Goal: Information Seeking & Learning: Learn about a topic

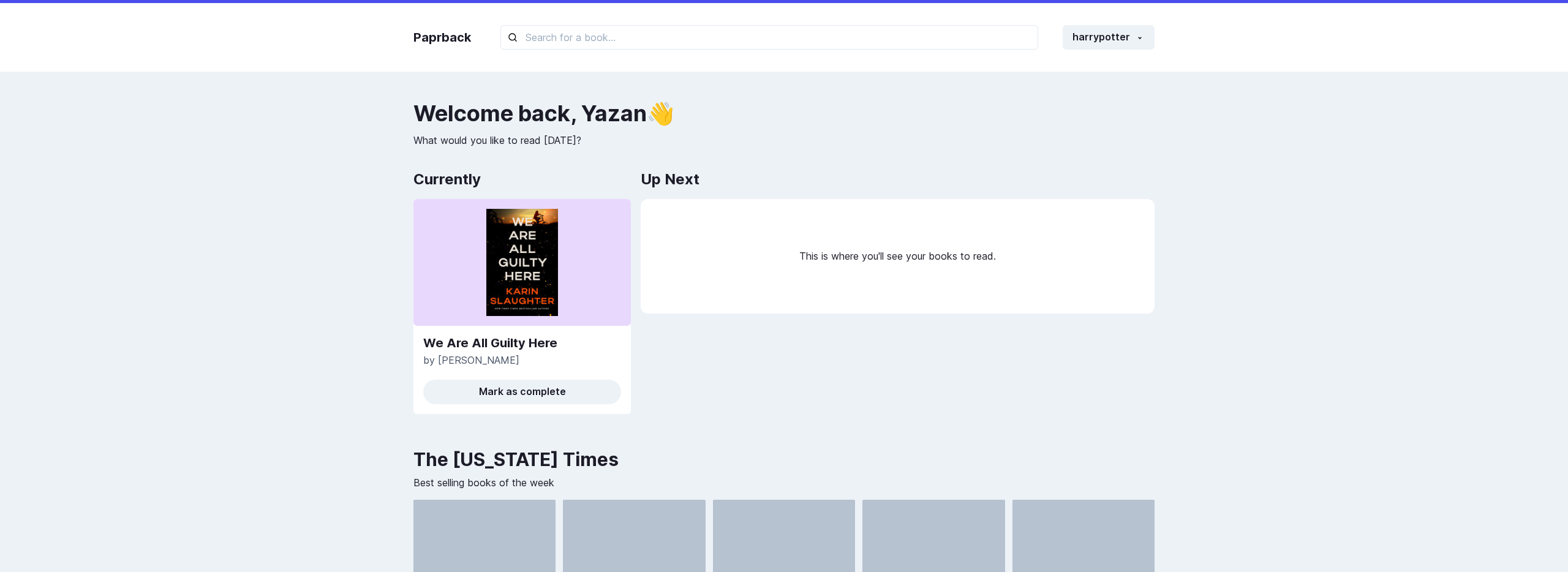
click at [497, 286] on img at bounding box center [522, 262] width 71 height 107
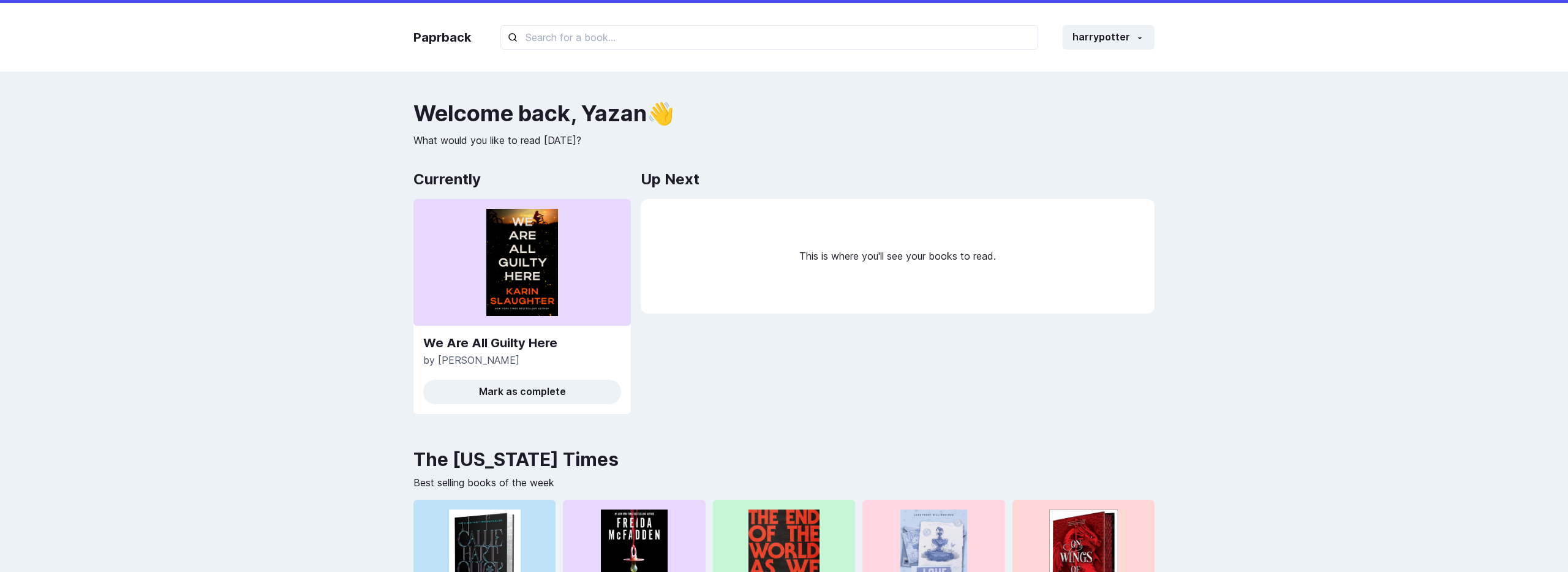
click at [693, 382] on div "Up Next This is where you'll see your books to read." at bounding box center [897, 295] width 514 height 257
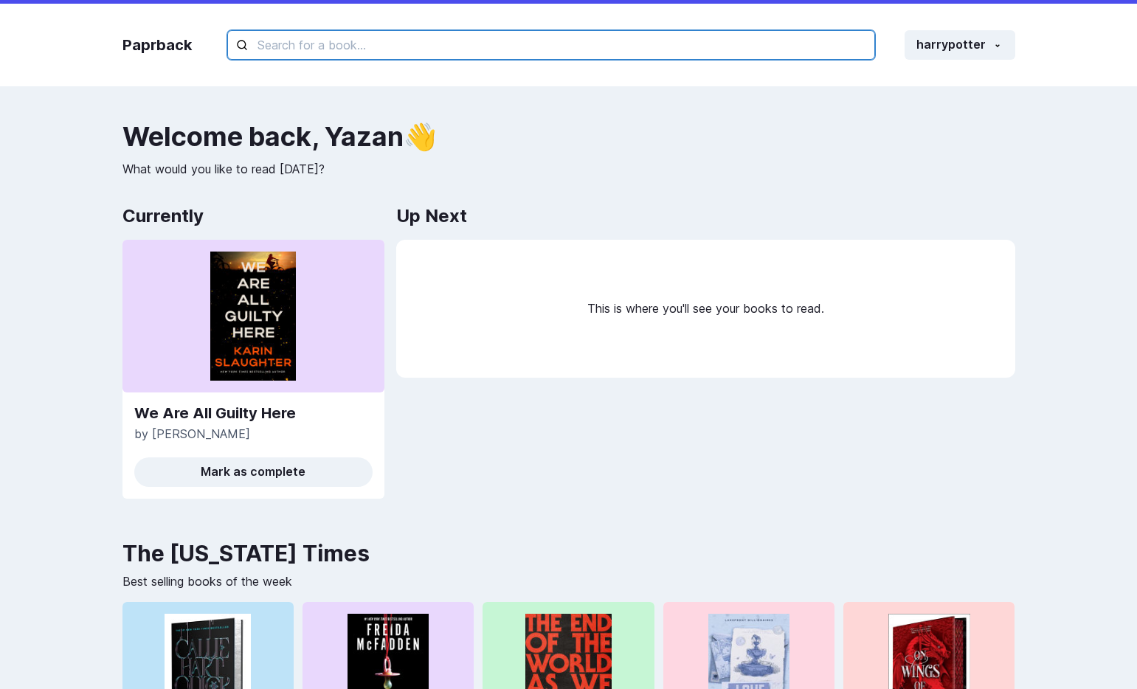
click at [689, 48] on input "text" at bounding box center [551, 45] width 648 height 30
type input "book"
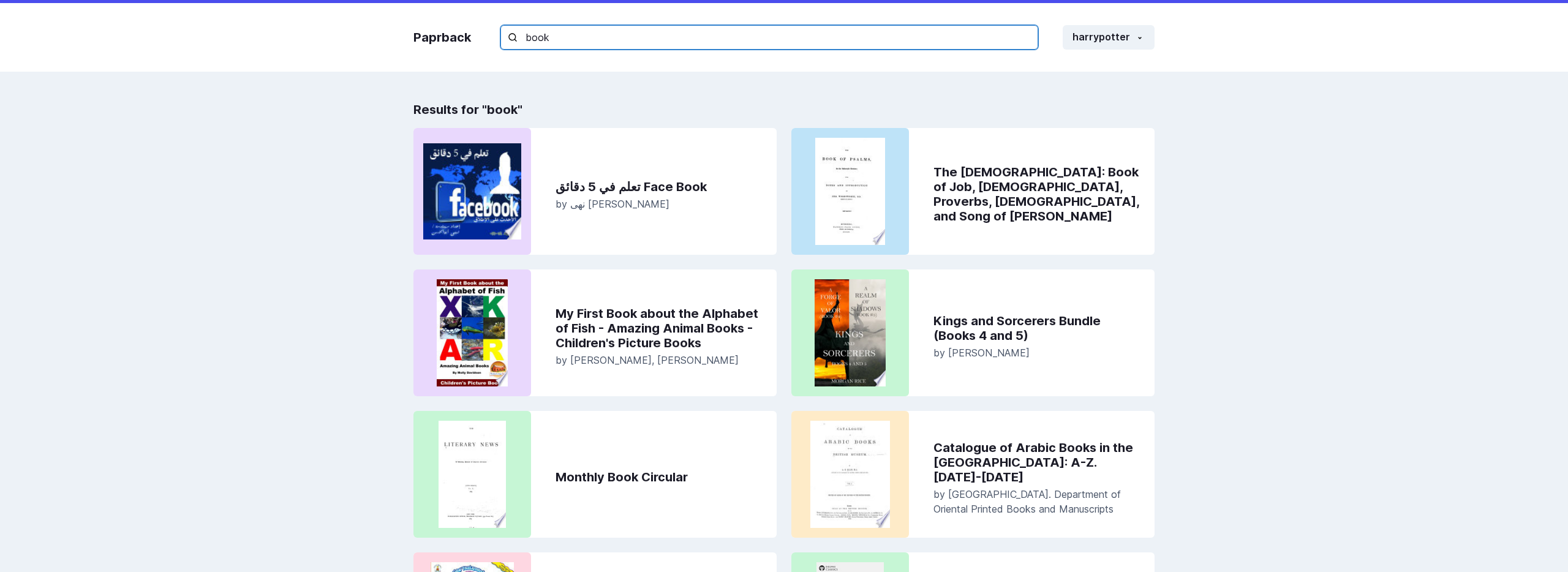
click at [607, 41] on input "book" at bounding box center [769, 37] width 538 height 25
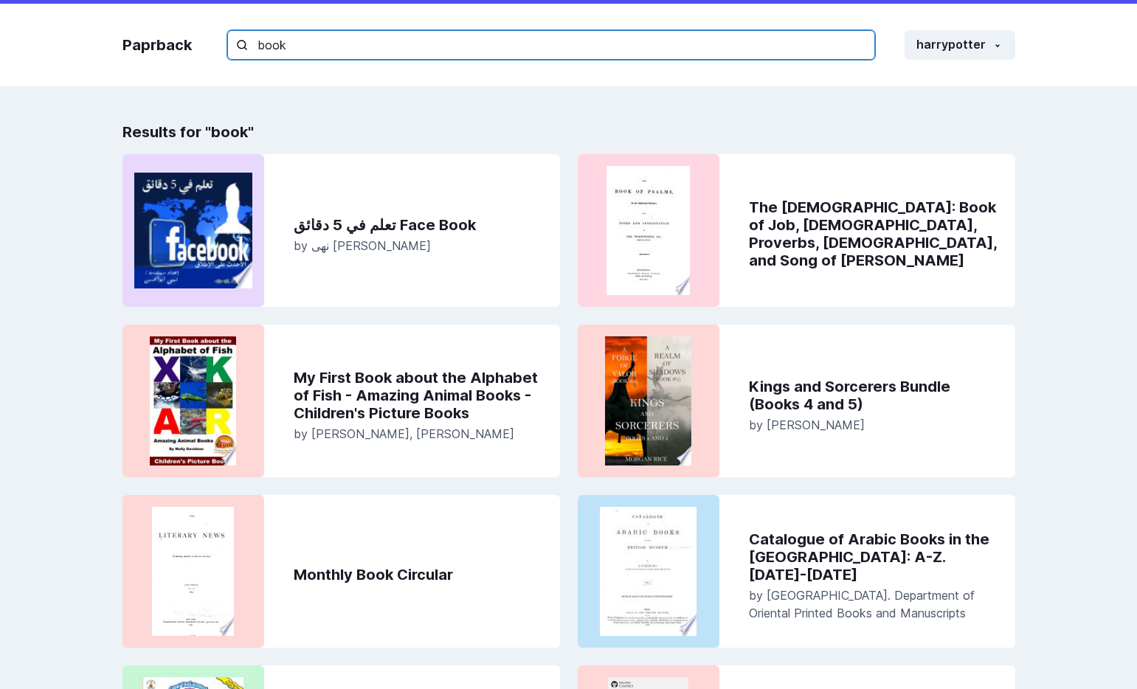
click at [744, 52] on input "book" at bounding box center [551, 45] width 648 height 30
click at [659, 49] on input "book" at bounding box center [551, 45] width 648 height 30
type input "bookd"
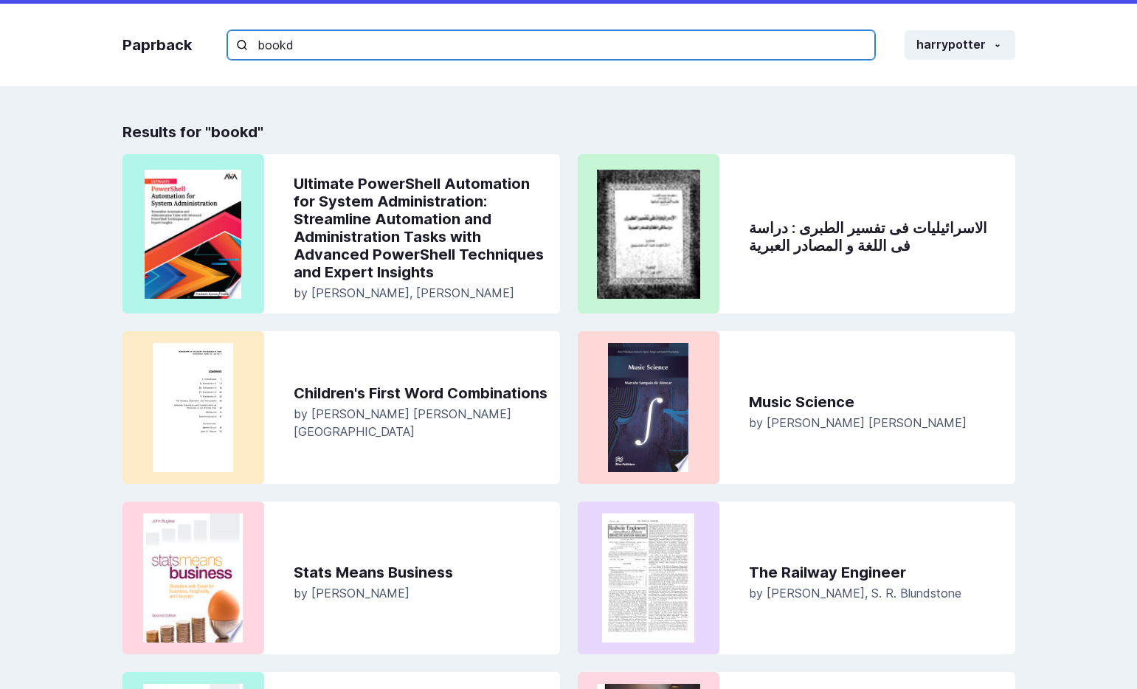
click at [641, 46] on input "bookd" at bounding box center [551, 45] width 648 height 30
type input "bookdw"
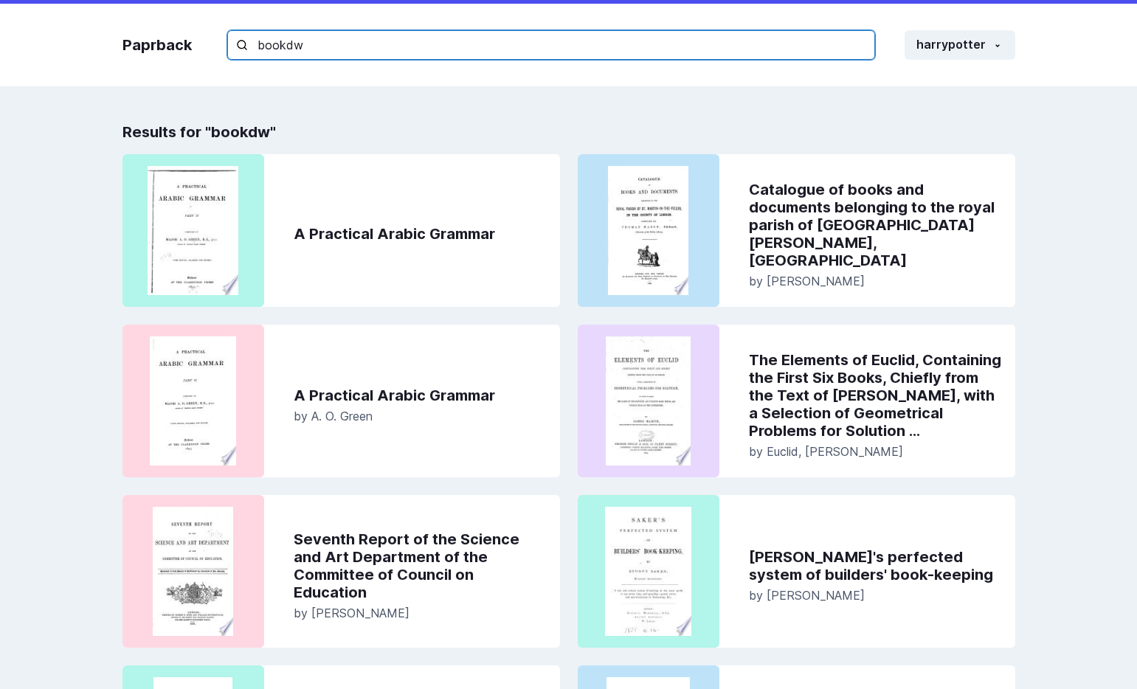
click at [619, 49] on input "bookdw" at bounding box center [551, 45] width 648 height 30
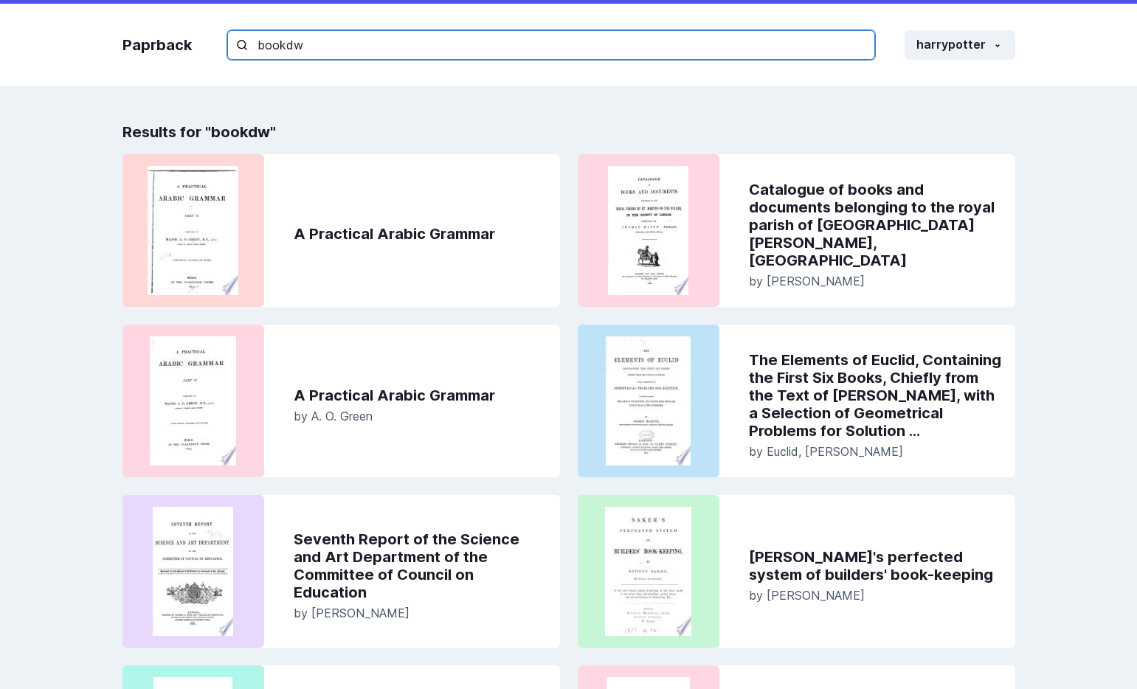
click at [313, 56] on input "bookdw" at bounding box center [551, 45] width 648 height 30
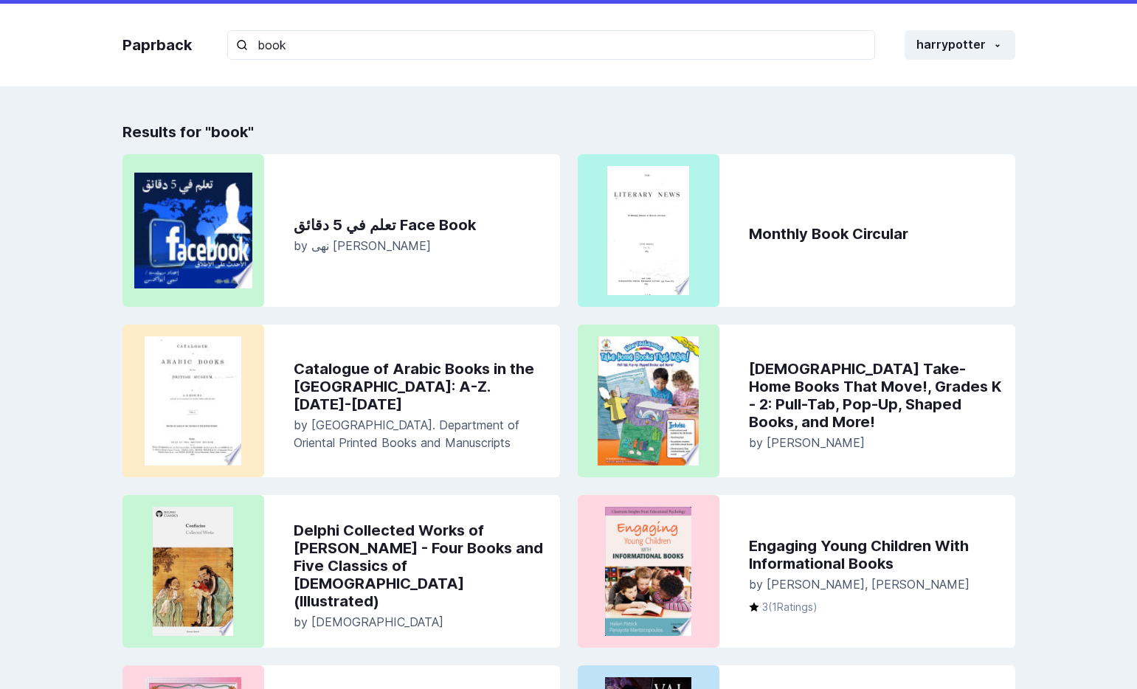
click at [377, 305] on div "تعلم في 5 دقائق Face Book by نهى أبو الحسن" at bounding box center [421, 230] width 278 height 153
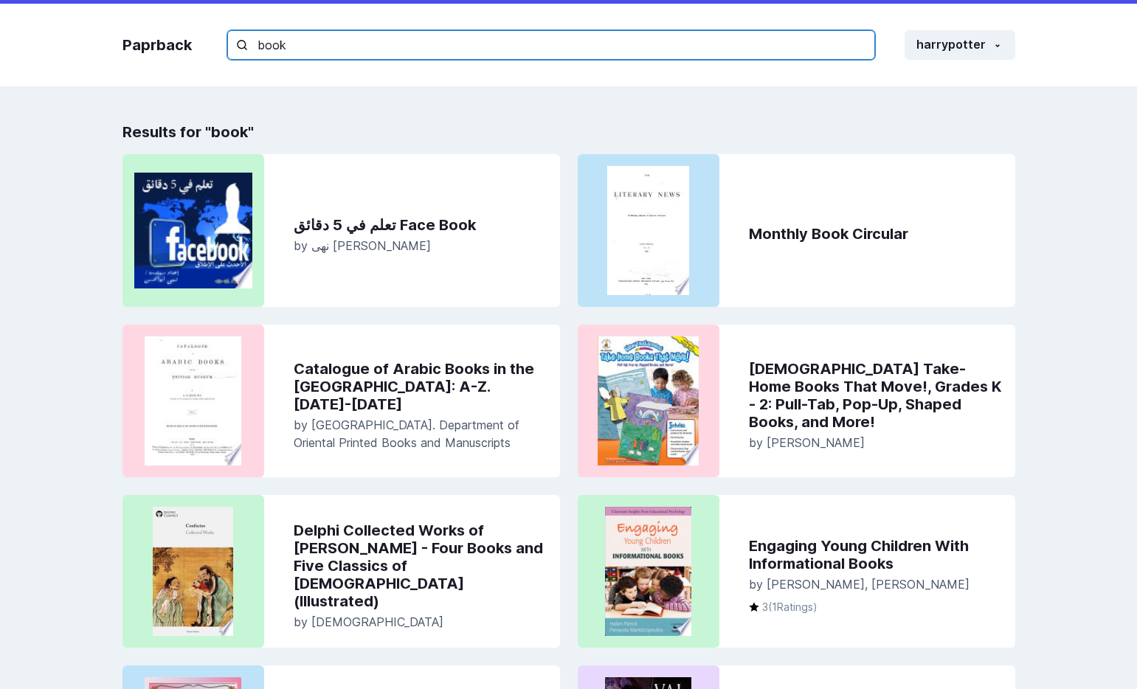
click at [364, 47] on input "book" at bounding box center [551, 45] width 648 height 30
type input "bookd"
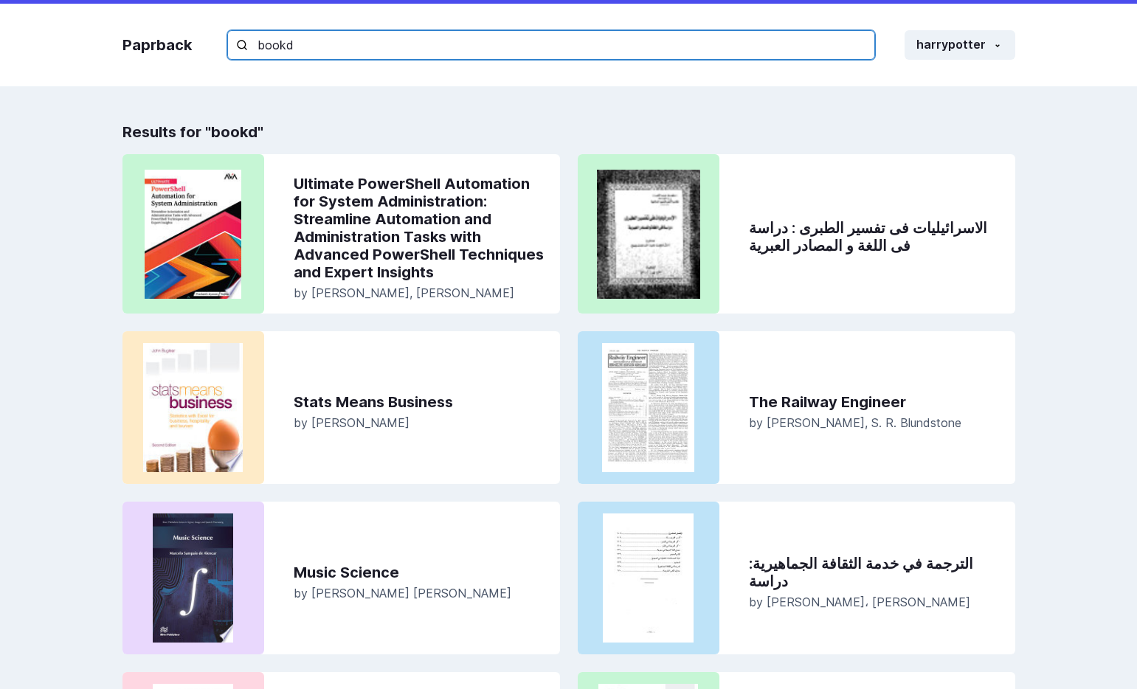
click at [282, 45] on input "bookd" at bounding box center [551, 45] width 648 height 30
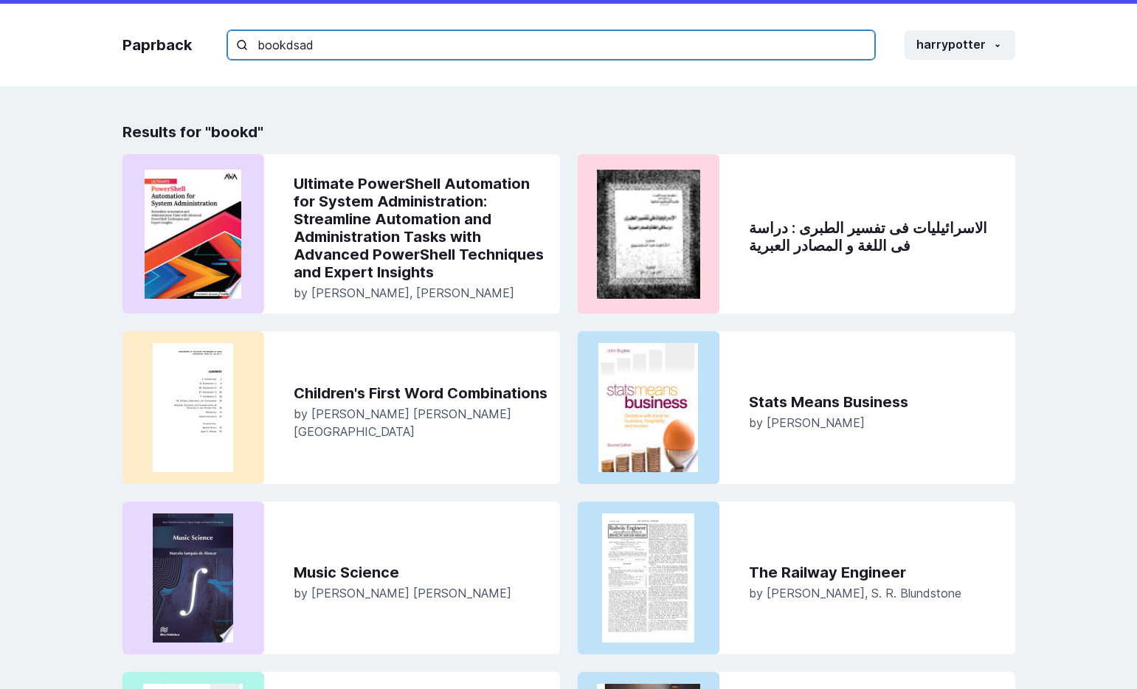
type input "d"
type input "das"
